Goal: Task Accomplishment & Management: Complete application form

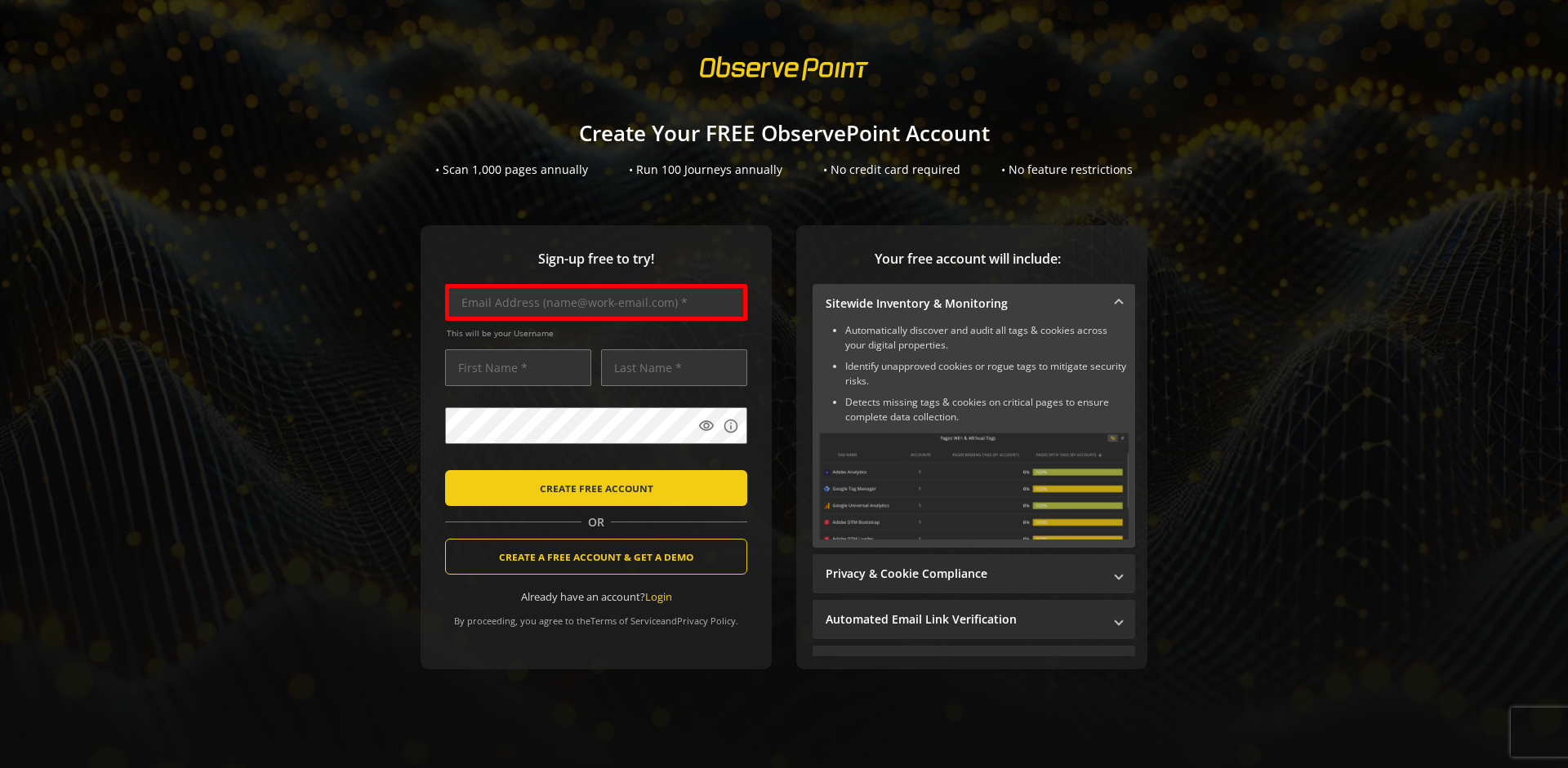
click at [592, 302] on input "text" at bounding box center [596, 302] width 302 height 36
type input "[EMAIL_ADDRESS][DOMAIN_NAME]"
click at [514, 367] on input "text" at bounding box center [518, 367] width 146 height 36
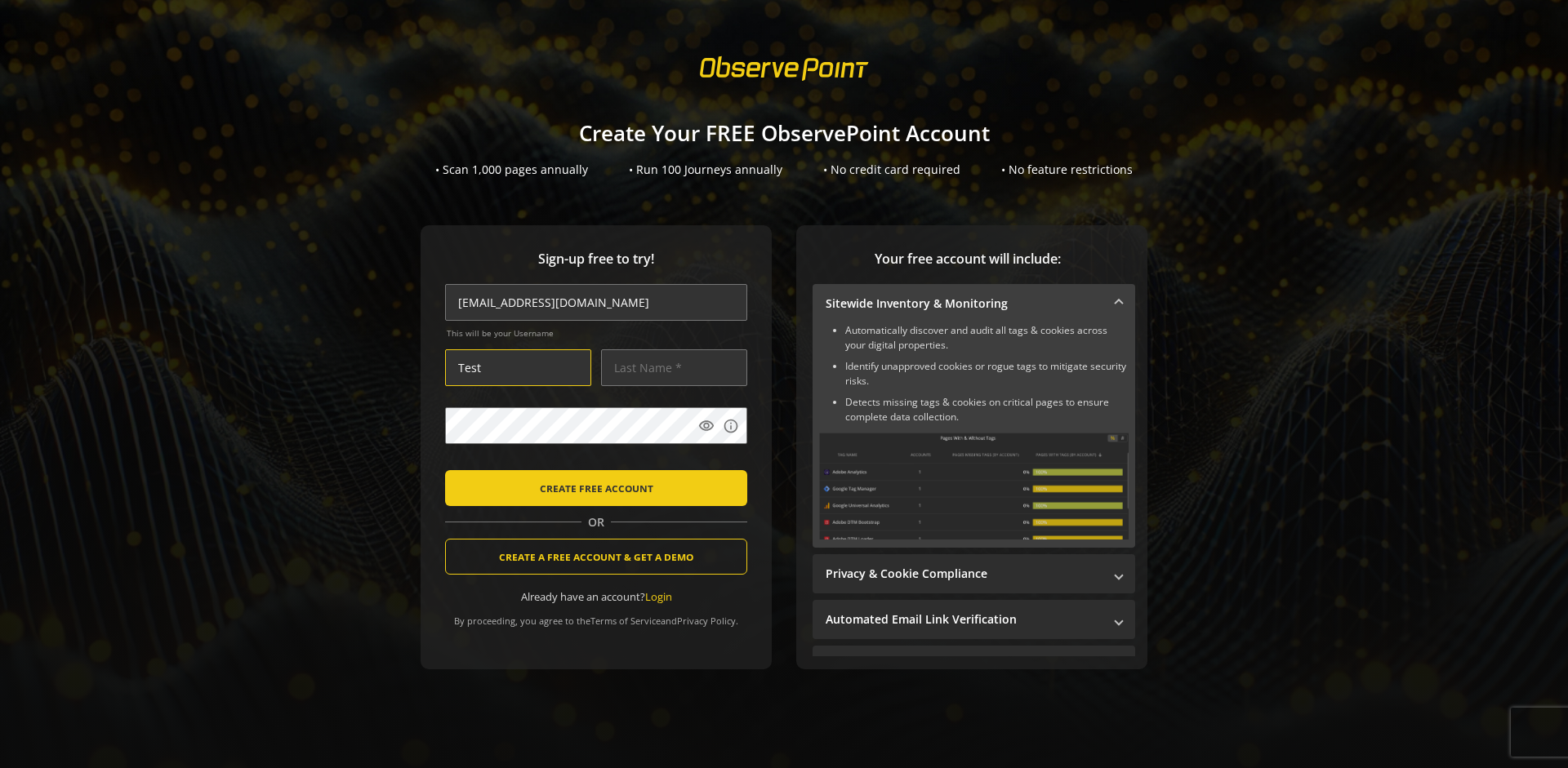
type input "Test"
click at [670, 367] on input "text" at bounding box center [674, 367] width 146 height 36
type input "Test"
click at [805, 464] on body "Loading... Create Your FREE ObservePoint Account • Scan 1,000 pages annually • …" at bounding box center [784, 384] width 1568 height 768
click at [592, 487] on span "CREATE FREE ACCOUNT" at bounding box center [597, 488] width 114 height 30
